Goal: Find specific page/section: Find specific page/section

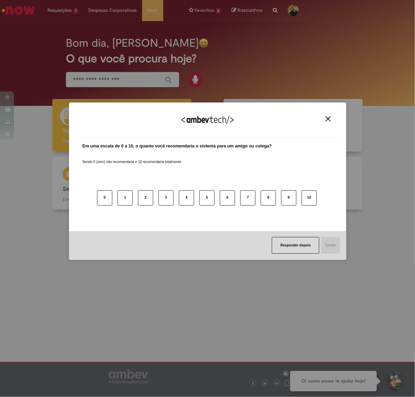
click at [326, 122] on div "Agradecemos seu feedback!" at bounding box center [207, 124] width 261 height 27
click at [326, 118] on img "Close" at bounding box center [327, 118] width 5 height 5
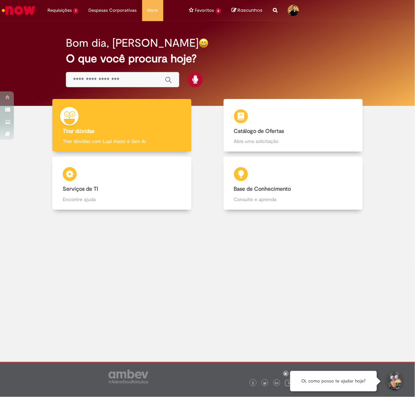
click at [250, 243] on div at bounding box center [207, 282] width 404 height 135
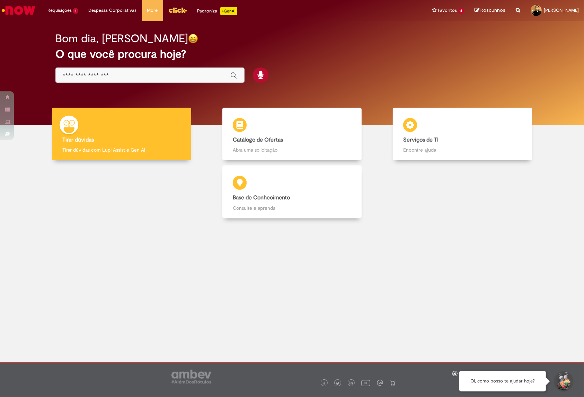
click at [414, 94] on div "Bom dia, [PERSON_NAME] O que você procura hoje?" at bounding box center [292, 73] width 574 height 104
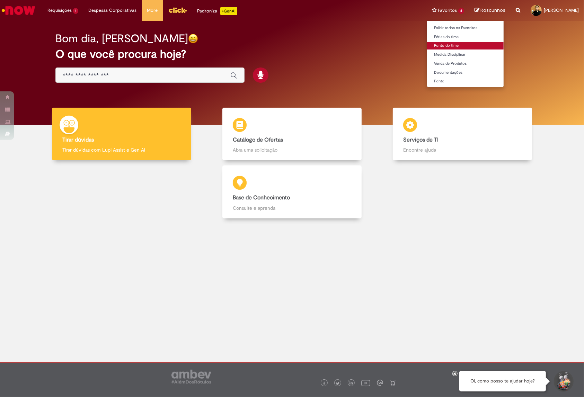
click at [414, 45] on link "Ponto do time" at bounding box center [465, 46] width 77 height 8
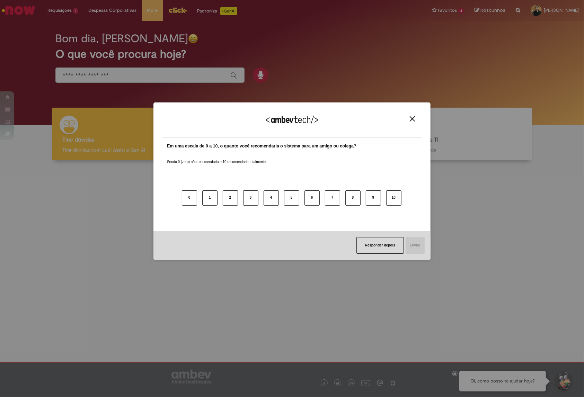
click at [413, 118] on img "Close" at bounding box center [412, 118] width 5 height 5
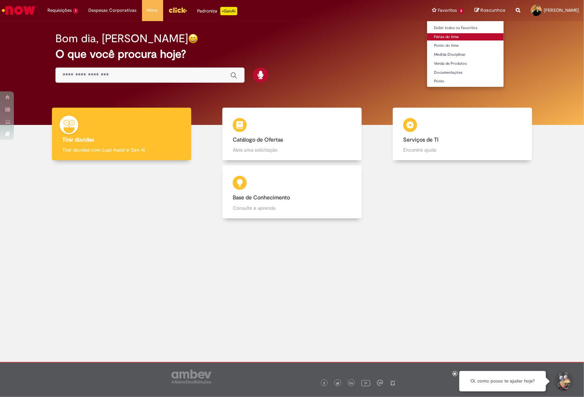
click at [427, 36] on link "Férias do time" at bounding box center [465, 37] width 77 height 8
